Goal: Task Accomplishment & Management: Use online tool/utility

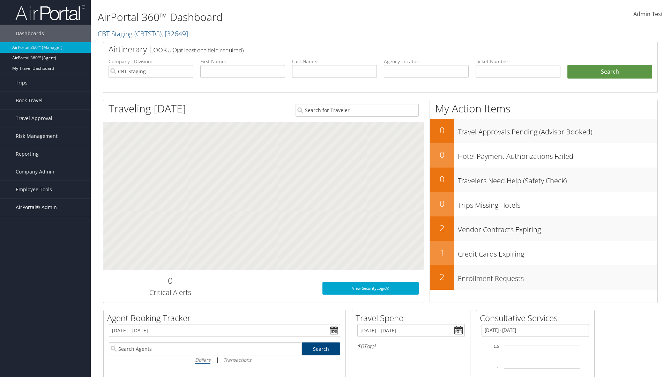
click at [45, 207] on span "AirPortal® Admin" at bounding box center [36, 206] width 41 height 17
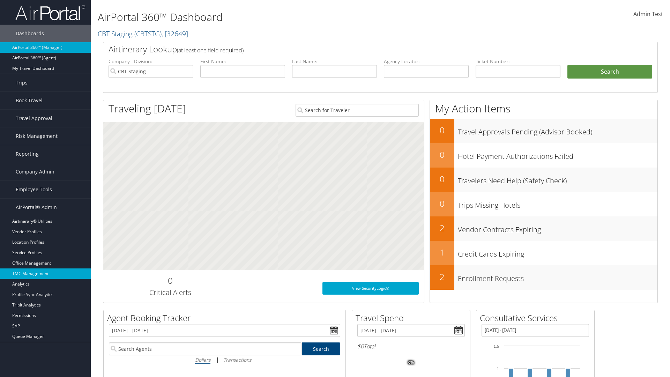
click at [45, 273] on link "TMC Management" at bounding box center [45, 273] width 91 height 10
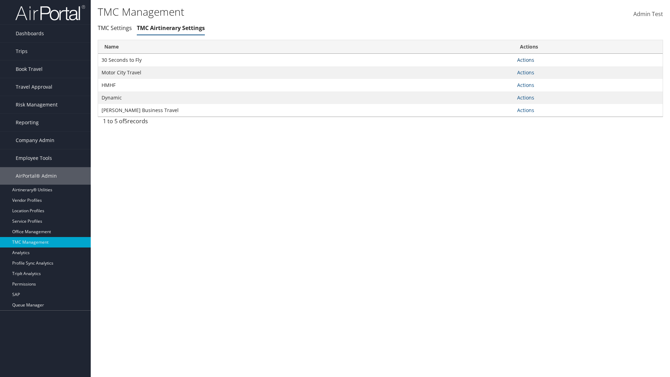
click at [525, 60] on link "Actions" at bounding box center [525, 59] width 17 height 7
click at [499, 93] on link "Manage Air notes" at bounding box center [500, 94] width 64 height 12
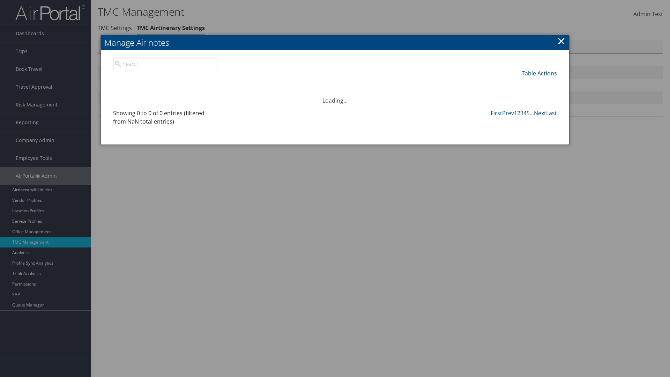
click at [539, 73] on link "Table Actions" at bounding box center [538, 73] width 35 height 8
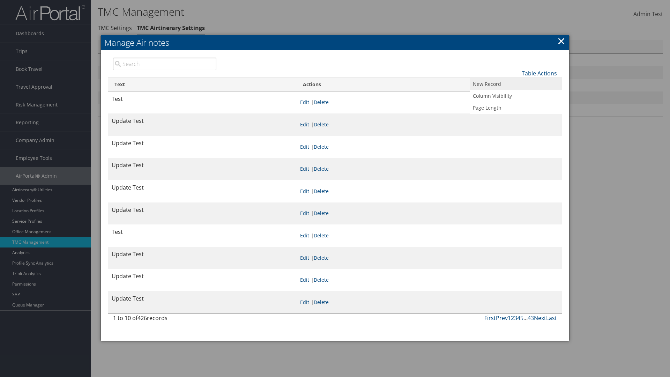
click at [515, 84] on link "New Record" at bounding box center [516, 84] width 92 height 12
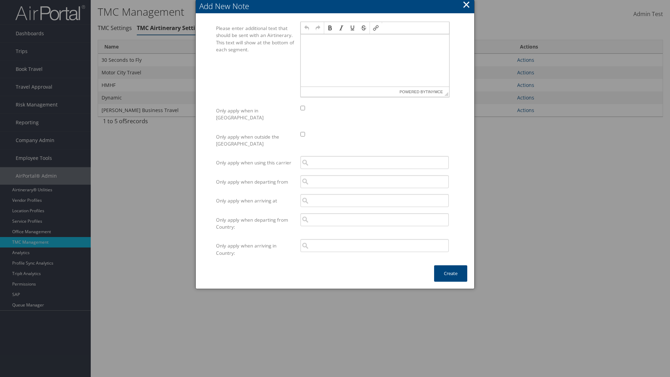
click at [375, 40] on p at bounding box center [374, 41] width 143 height 6
click at [450, 266] on button "Create" at bounding box center [450, 273] width 33 height 16
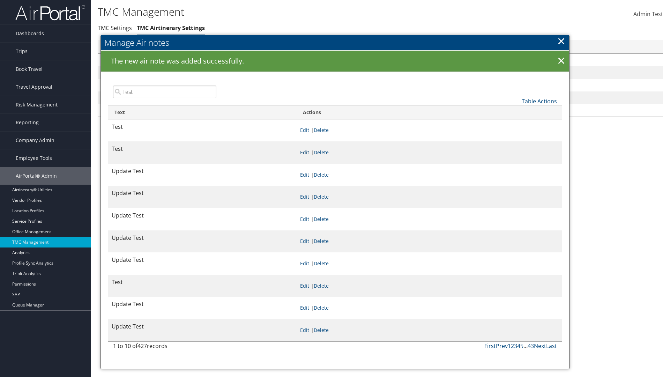
type input "Test"
click at [309, 152] on link "Edit" at bounding box center [304, 152] width 9 height 7
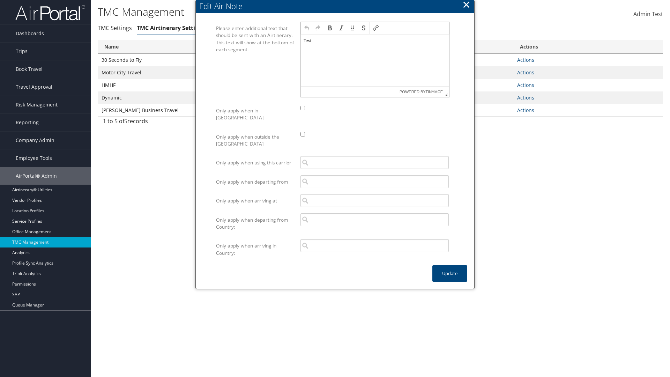
click at [375, 40] on p "Test" at bounding box center [374, 41] width 143 height 6
click at [450, 266] on button "Update" at bounding box center [449, 273] width 35 height 16
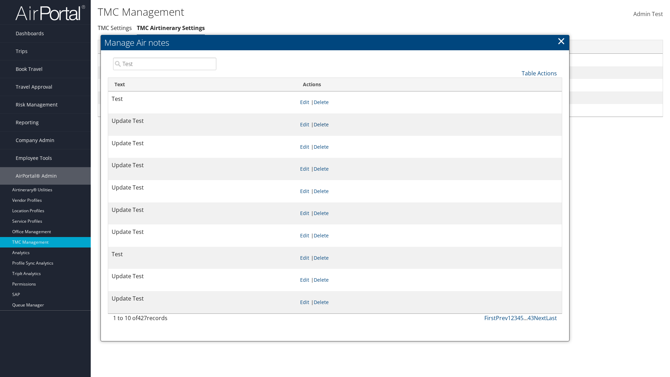
click at [329, 124] on link "Delete" at bounding box center [321, 124] width 15 height 7
